Goal: Transaction & Acquisition: Purchase product/service

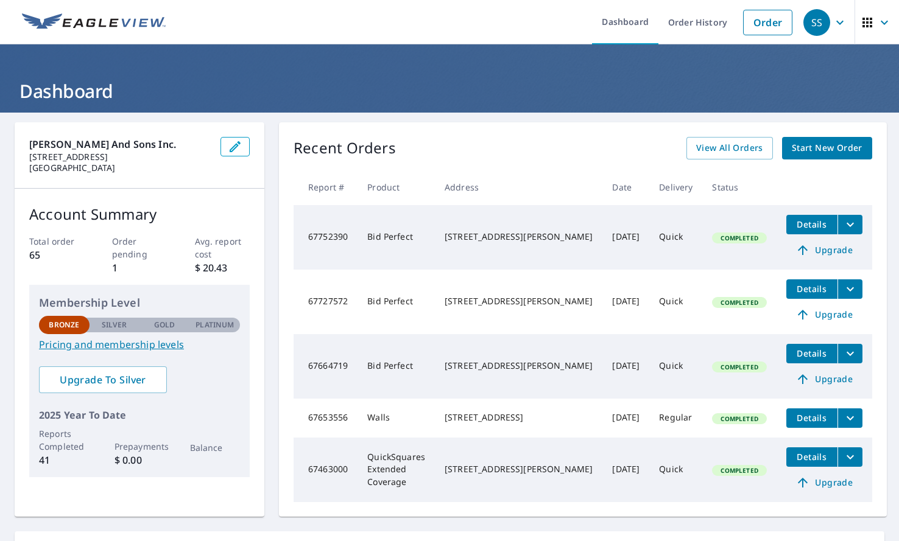
click at [804, 147] on span "Start New Order" at bounding box center [827, 148] width 71 height 15
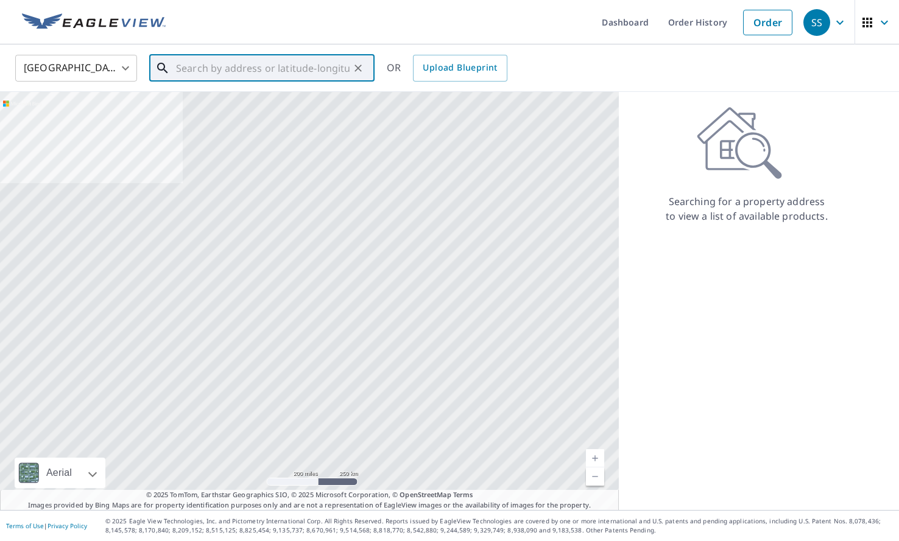
click at [284, 54] on input "text" at bounding box center [263, 68] width 174 height 34
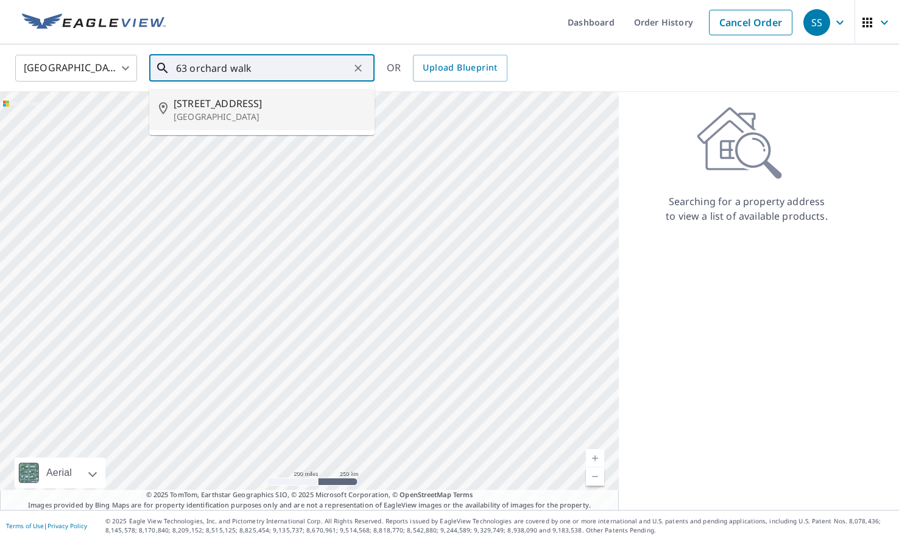
click at [270, 99] on span "[STREET_ADDRESS]" at bounding box center [269, 103] width 191 height 15
type input "[STREET_ADDRESS]"
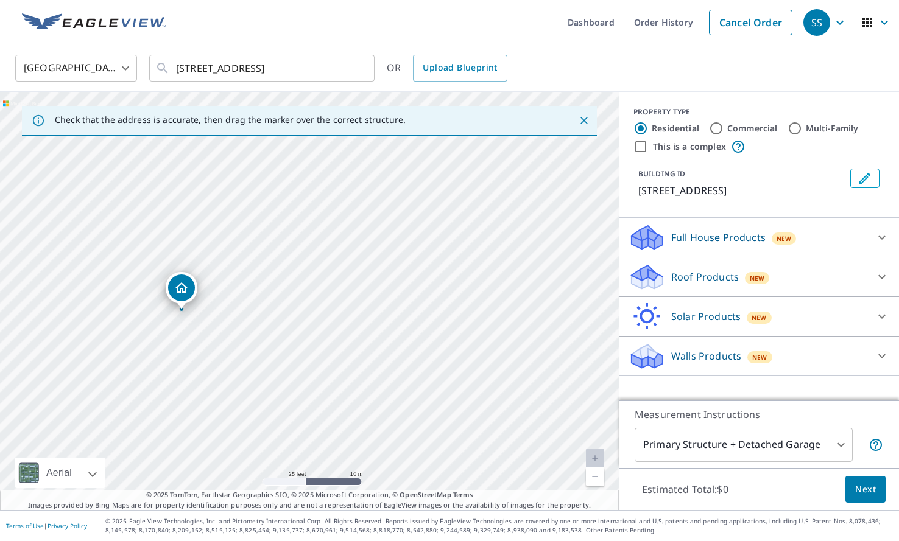
click at [172, 329] on div "[STREET_ADDRESS]" at bounding box center [309, 301] width 619 height 418
click at [660, 287] on icon at bounding box center [647, 277] width 37 height 29
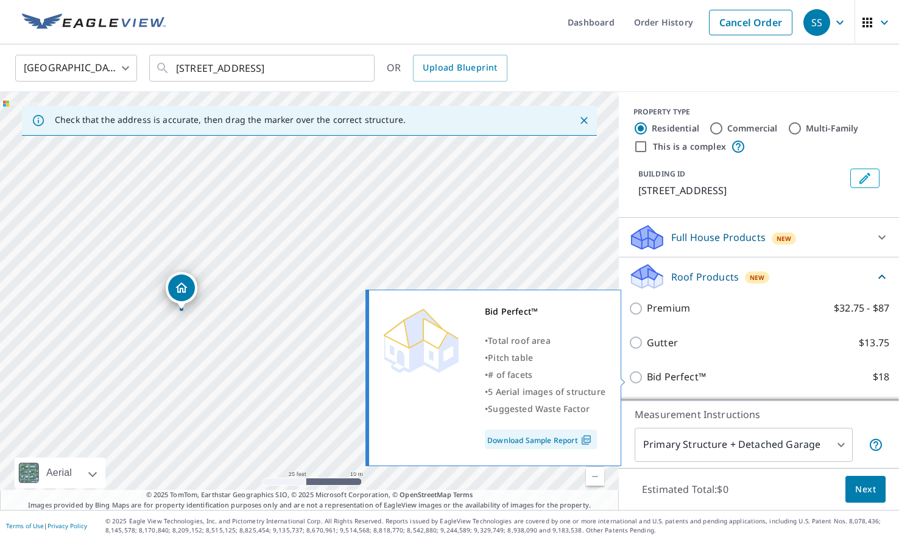
click at [655, 373] on p "Bid Perfect™" at bounding box center [676, 377] width 59 height 15
click at [647, 373] on input "Bid Perfect™ $18" at bounding box center [638, 377] width 18 height 15
checkbox input "true"
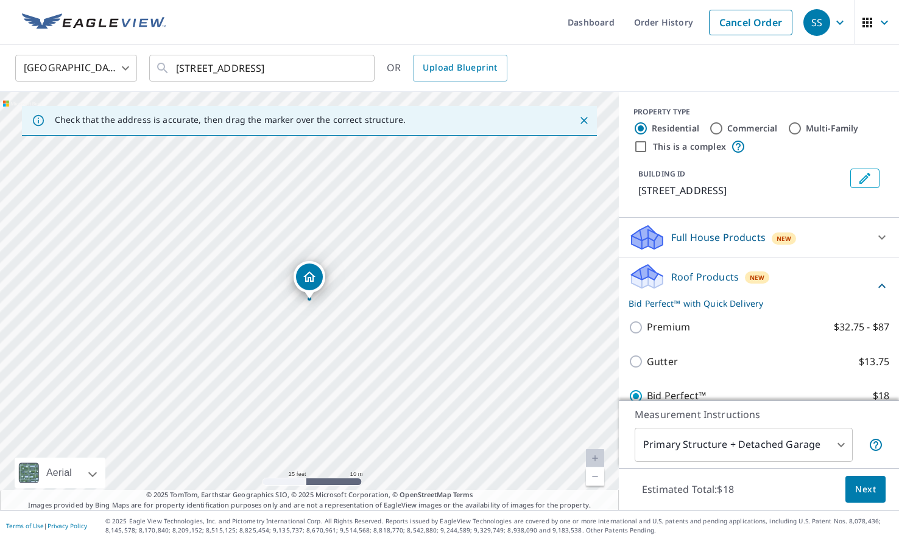
click at [863, 487] on span "Next" at bounding box center [865, 489] width 21 height 15
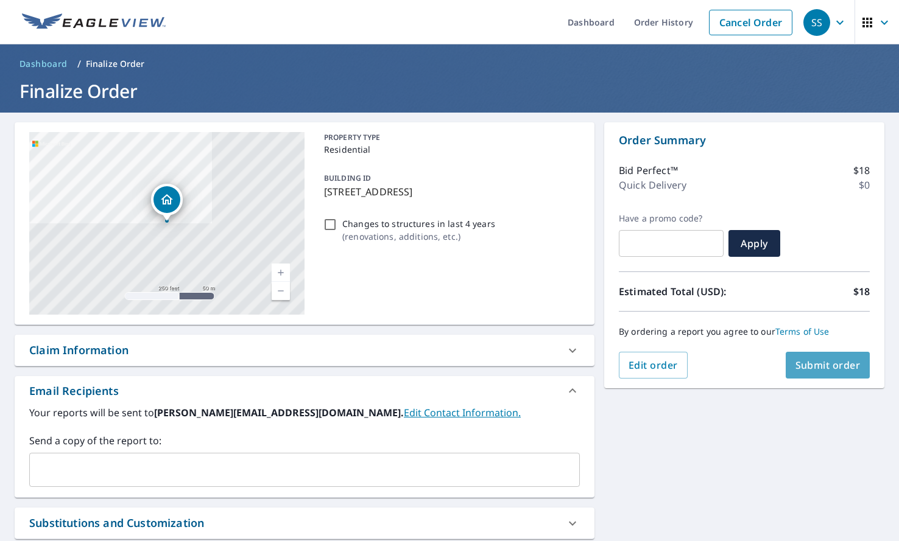
click at [830, 367] on span "Submit order" at bounding box center [827, 365] width 65 height 13
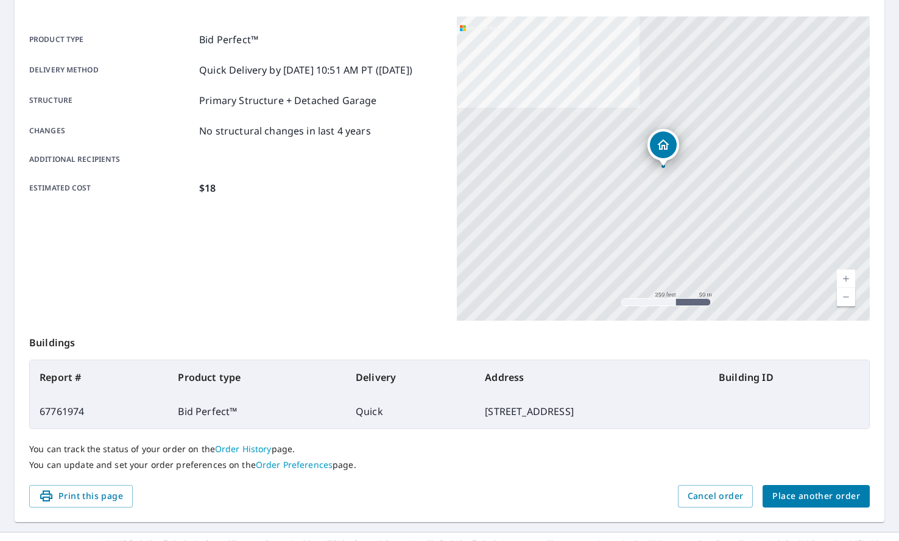
scroll to position [175, 0]
